Goal: Task Accomplishment & Management: Use online tool/utility

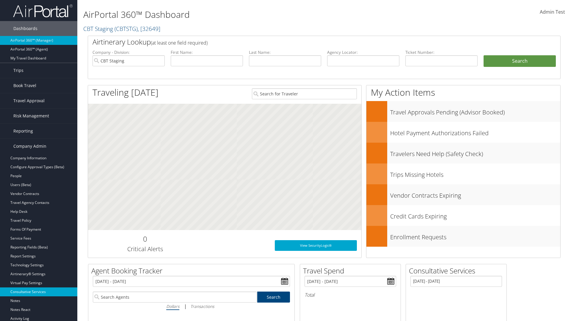
click at [39, 292] on link "Consultative Services" at bounding box center [38, 292] width 77 height 9
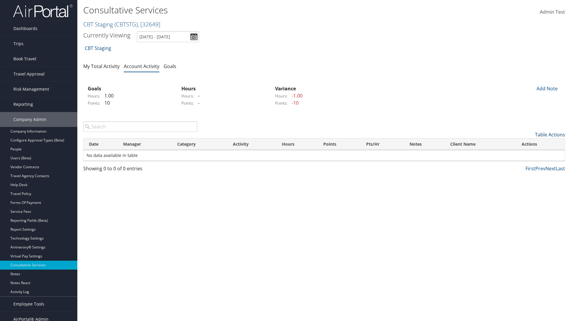
click at [550, 135] on link "Table Actions" at bounding box center [550, 134] width 30 height 7
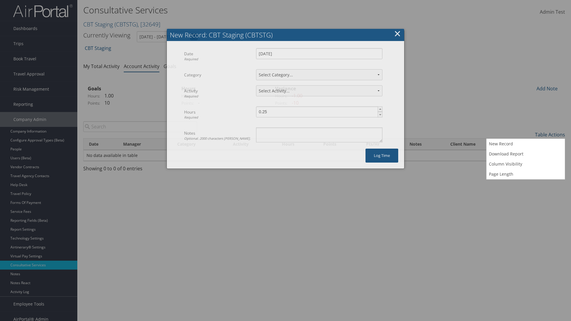
select select "2"
click at [319, 128] on textarea "Notes Optional. 2000 characters [PERSON_NAME]." at bounding box center [319, 135] width 126 height 15
type textarea "Auto Test Notes"
click at [382, 149] on button "Log time" at bounding box center [382, 156] width 33 height 14
select select "239-1"
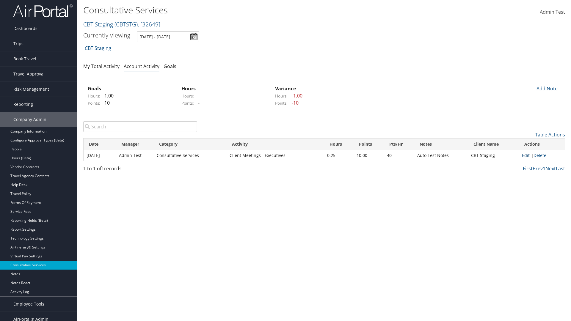
click at [526, 155] on link "Edit" at bounding box center [526, 156] width 8 height 6
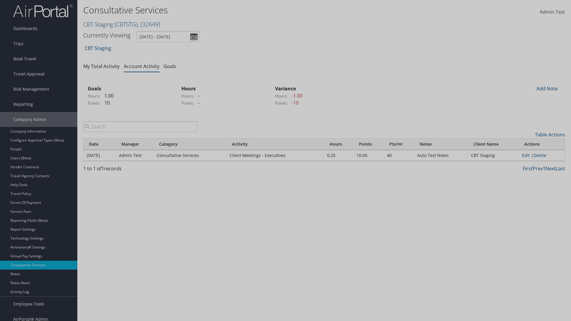
click at [0, 0] on textarea "Auto Test Notes" at bounding box center [0, 0] width 0 height 0
type textarea "Updated notes"
click at [0, 0] on button "Update" at bounding box center [0, 0] width 0 height 0
